Goal: Task Accomplishment & Management: Use online tool/utility

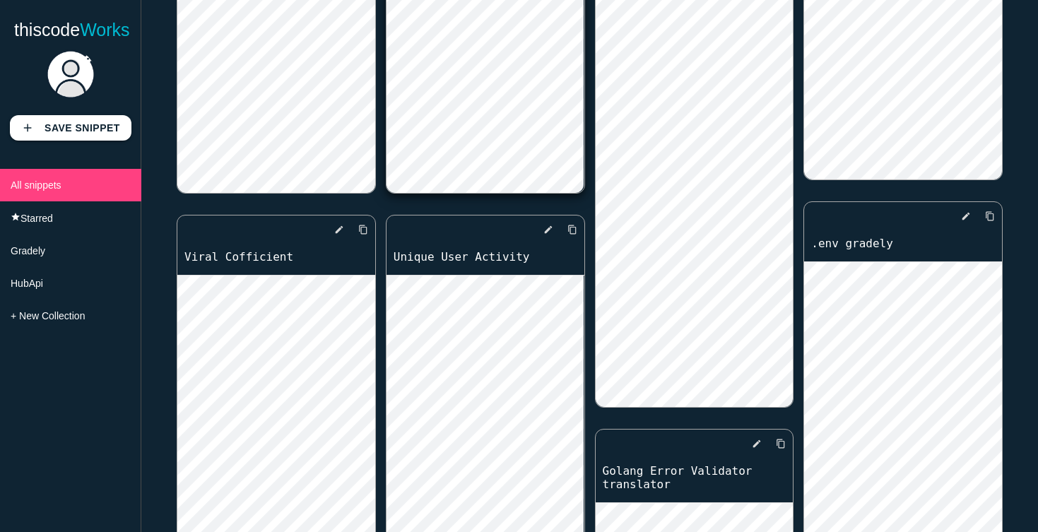
scroll to position [387, 0]
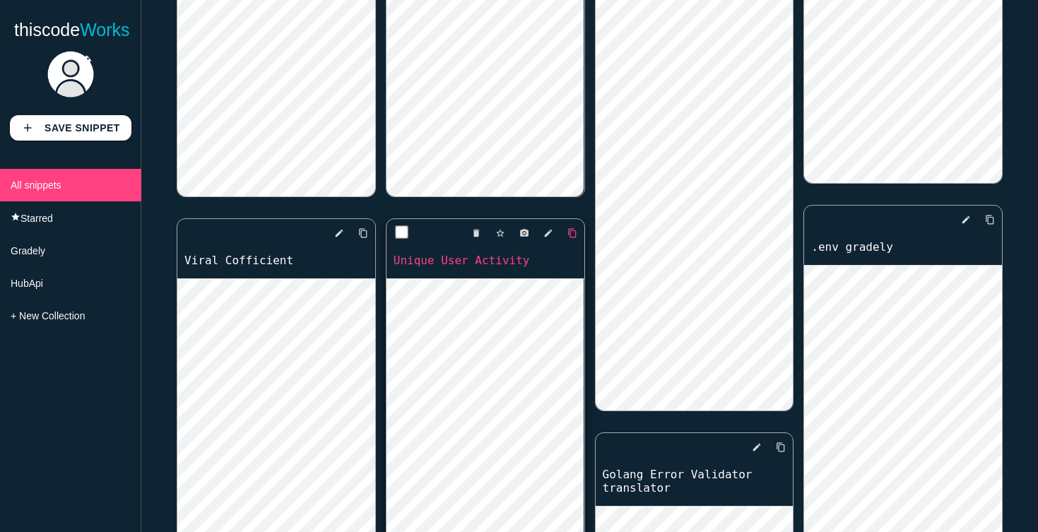
click at [566, 223] on link "content_copy" at bounding box center [566, 233] width 21 height 25
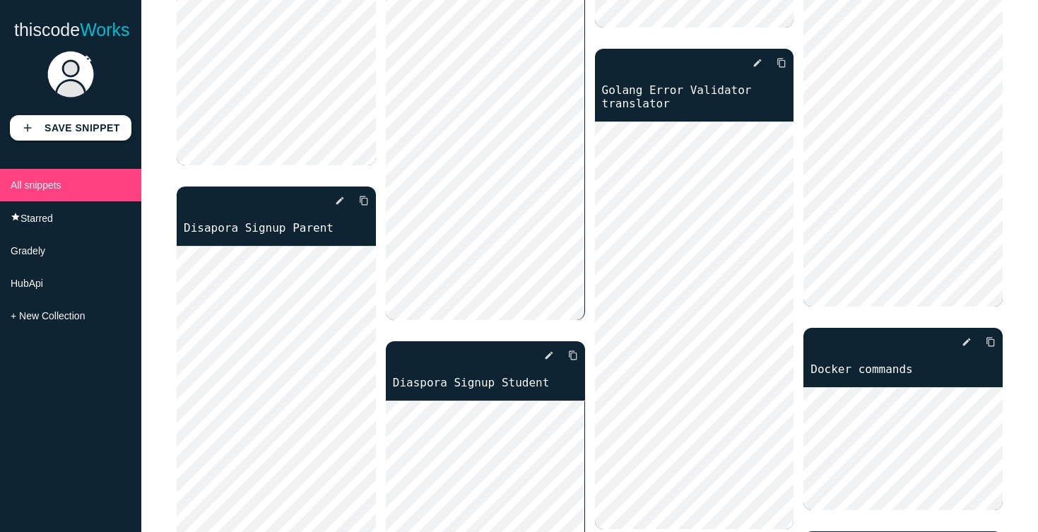
scroll to position [913, 0]
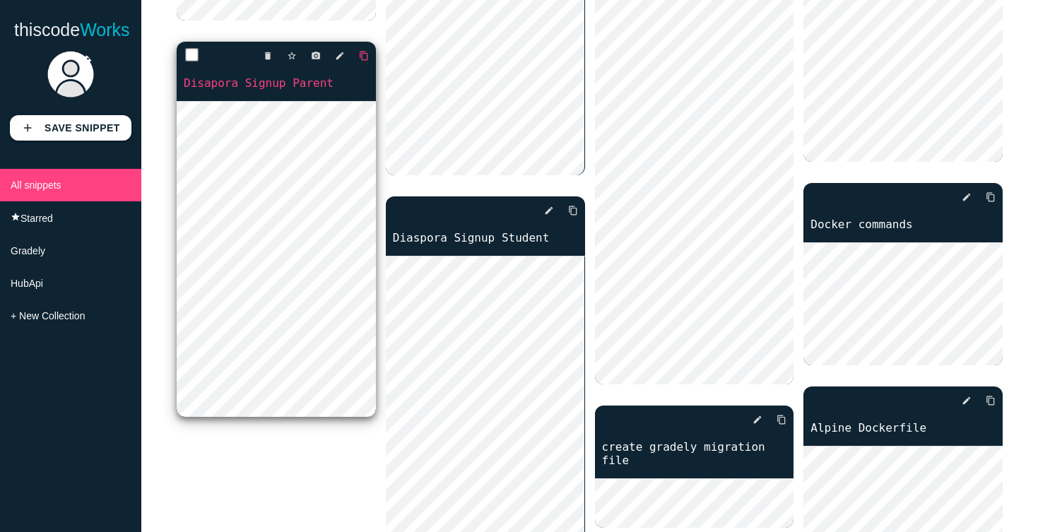
click at [364, 57] on icon "content_copy" at bounding box center [364, 55] width 10 height 25
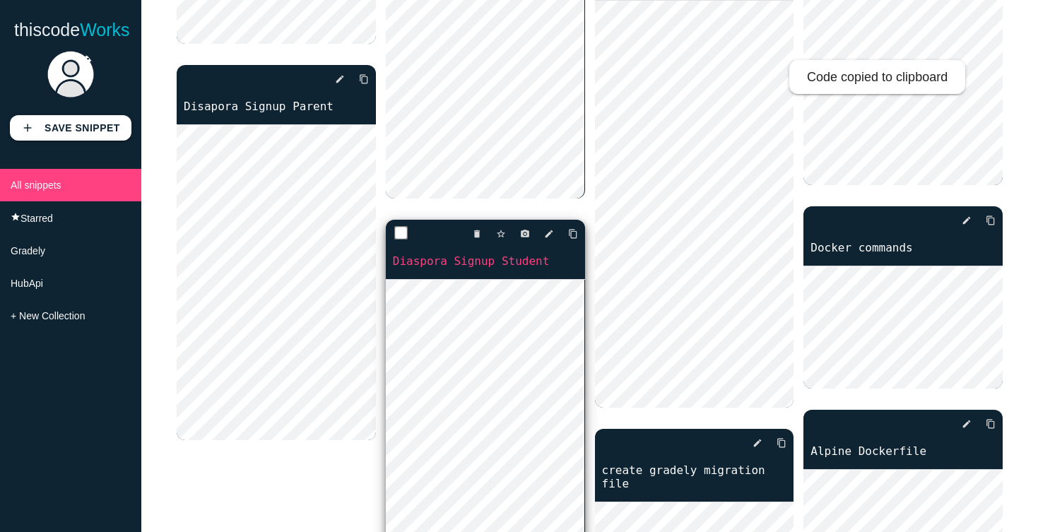
scroll to position [876, 0]
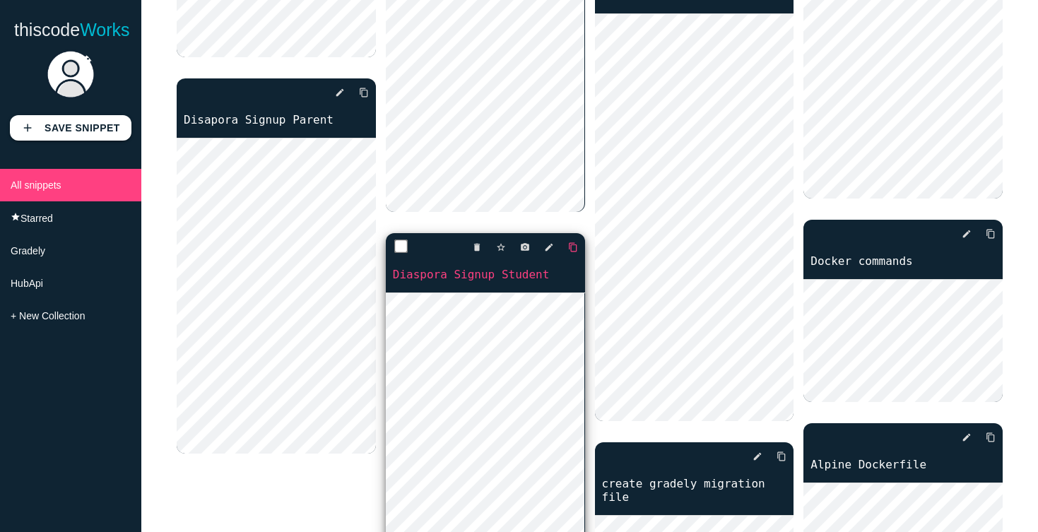
click at [569, 245] on icon "content_copy" at bounding box center [573, 247] width 10 height 25
